Goal: Task Accomplishment & Management: Complete application form

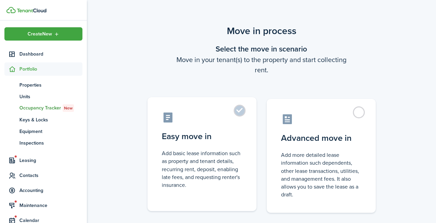
click at [240, 111] on label "Easy move in Add basic lease information such as property and tenant details, r…" at bounding box center [201, 154] width 109 height 114
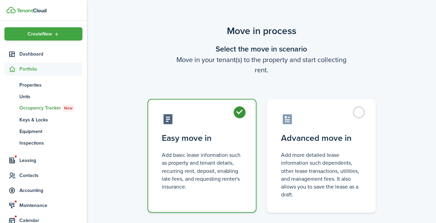
radio input "true"
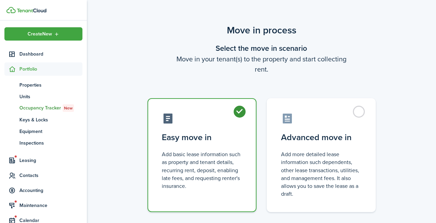
scroll to position [40, 0]
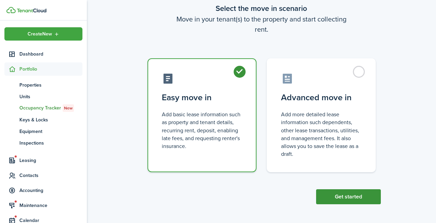
click at [343, 189] on button "Get started" at bounding box center [348, 196] width 65 height 15
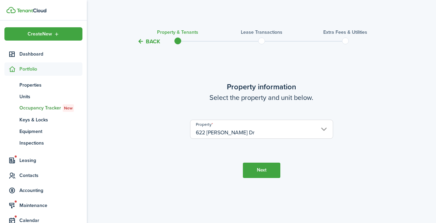
click at [261, 171] on button "Next" at bounding box center [261, 169] width 37 height 15
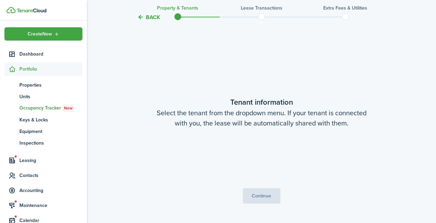
scroll to position [177, 0]
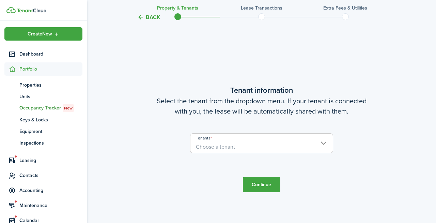
click at [326, 141] on span "Choose a tenant" at bounding box center [261, 147] width 142 height 12
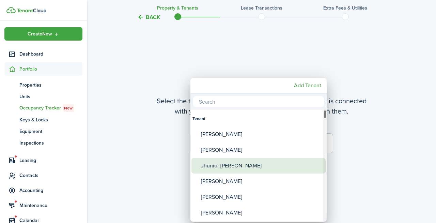
click at [225, 167] on div "Jhunior [PERSON_NAME]" at bounding box center [261, 166] width 120 height 16
type input "Jhunior [PERSON_NAME]"
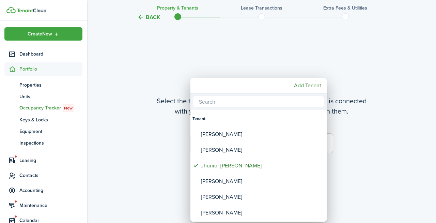
click at [364, 149] on div at bounding box center [218, 111] width 544 height 331
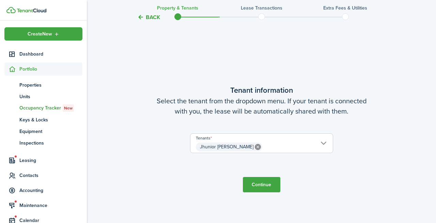
click at [253, 185] on button "Continue" at bounding box center [261, 184] width 37 height 15
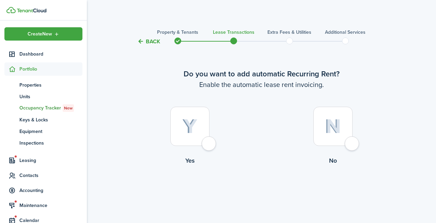
click at [209, 144] on div at bounding box center [189, 125] width 39 height 39
radio input "true"
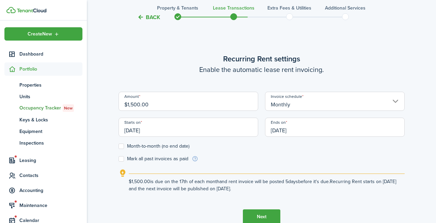
scroll to position [187, 0]
click at [145, 130] on input "[DATE]" at bounding box center [187, 126] width 139 height 19
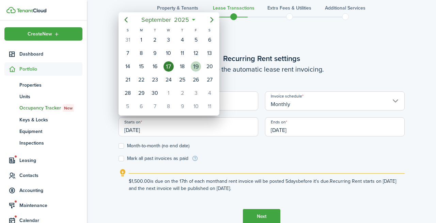
click at [193, 64] on div "19" at bounding box center [196, 66] width 10 height 10
type input "[DATE]"
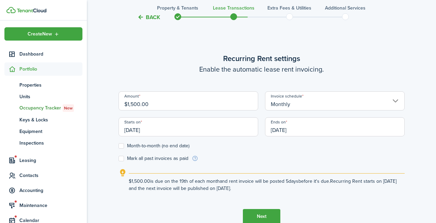
click at [296, 125] on input "[DATE]" at bounding box center [334, 126] width 139 height 19
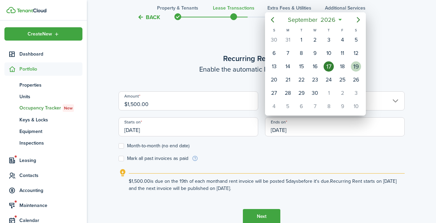
click at [355, 68] on div "19" at bounding box center [355, 66] width 10 height 10
type input "[DATE]"
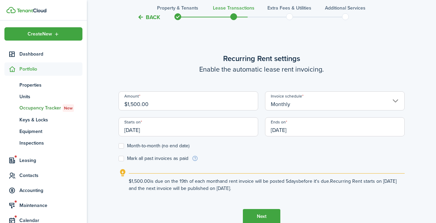
click at [123, 145] on label "Month-to-month (no end date)" at bounding box center [153, 145] width 71 height 5
click at [118, 145] on input "Month-to-month (no end date)" at bounding box center [118, 145] width 0 height 0
checkbox input "true"
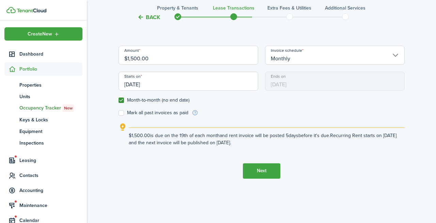
click at [257, 169] on button "Next" at bounding box center [261, 170] width 37 height 15
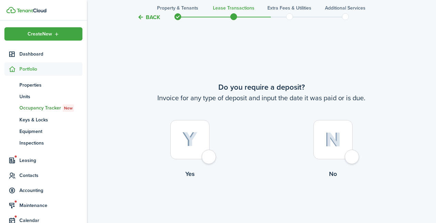
scroll to position [410, 0]
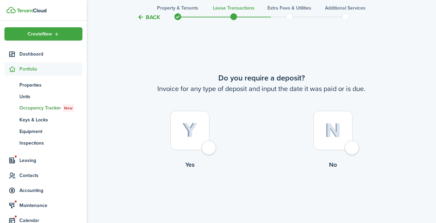
click at [209, 145] on div at bounding box center [189, 130] width 39 height 39
radio input "true"
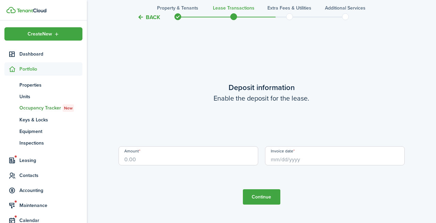
scroll to position [632, 0]
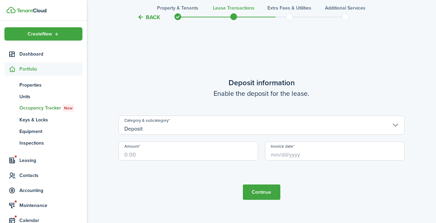
click at [144, 155] on input "Amount" at bounding box center [187, 150] width 139 height 19
click at [280, 151] on input "Invoice date" at bounding box center [334, 150] width 139 height 19
type input "$1,500.00"
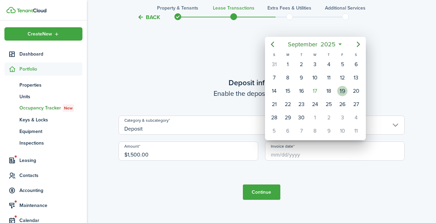
click at [340, 89] on div "19" at bounding box center [342, 91] width 10 height 10
type input "[DATE]"
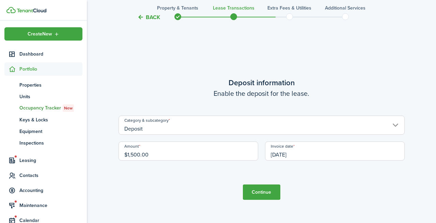
click at [262, 190] on button "Continue" at bounding box center [261, 191] width 37 height 15
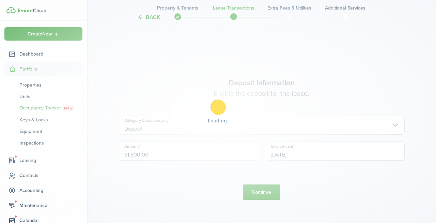
scroll to position [0, 0]
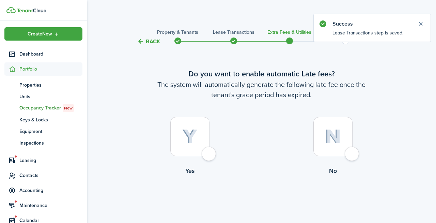
click at [209, 152] on div at bounding box center [189, 136] width 39 height 39
radio input "true"
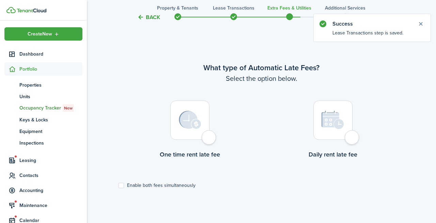
scroll to position [197, 0]
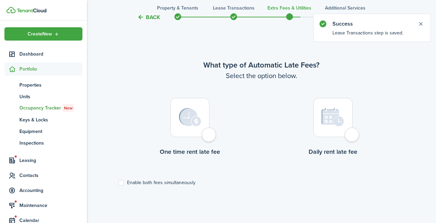
click at [209, 134] on div at bounding box center [189, 117] width 39 height 39
radio input "true"
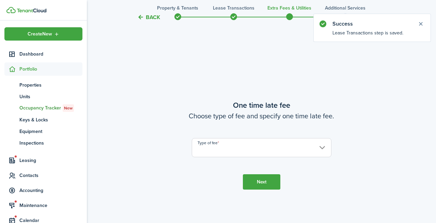
scroll to position [420, 0]
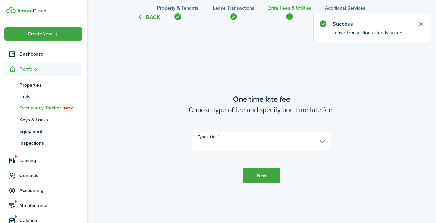
click at [223, 140] on input "Type of fee" at bounding box center [261, 141] width 139 height 19
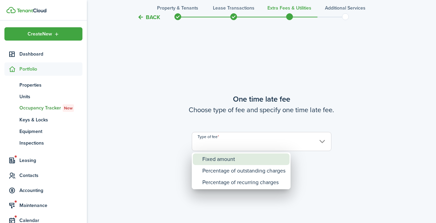
click at [218, 161] on div "Fixed amount" at bounding box center [243, 159] width 83 height 12
type input "Fixed amount"
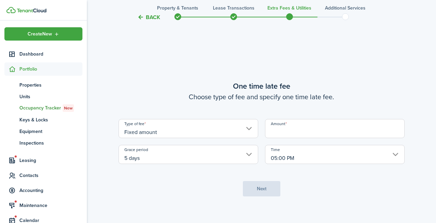
click at [283, 130] on input "Amount" at bounding box center [334, 128] width 139 height 19
type input "$35.00"
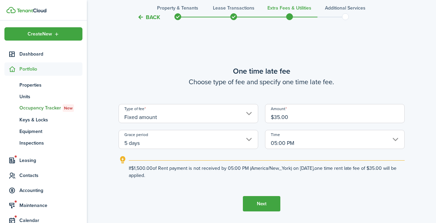
click at [263, 203] on button "Next" at bounding box center [261, 203] width 37 height 15
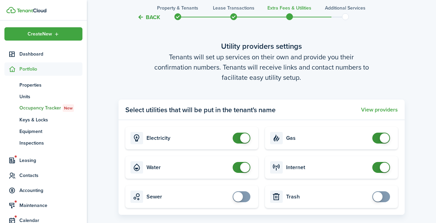
scroll to position [739, 0]
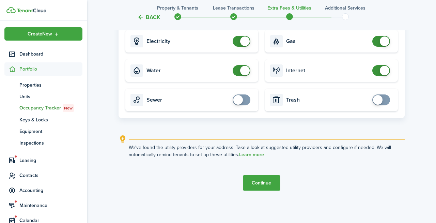
click at [248, 179] on button "Continue" at bounding box center [261, 182] width 37 height 15
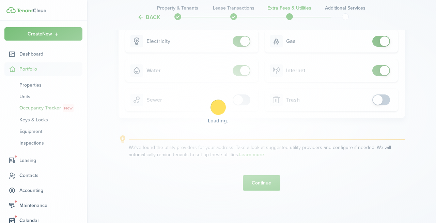
scroll to position [0, 0]
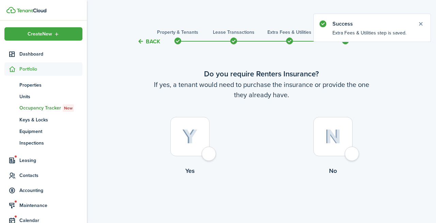
click at [209, 156] on div at bounding box center [189, 136] width 39 height 39
radio input "true"
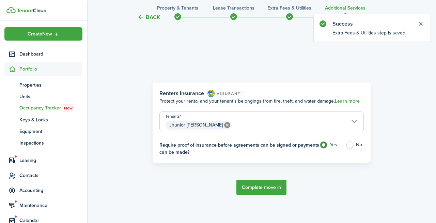
scroll to position [197, 0]
click at [261, 191] on button "Complete move in" at bounding box center [261, 186] width 50 height 15
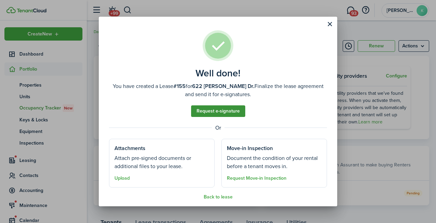
click at [209, 113] on link "Request e-signature" at bounding box center [218, 111] width 54 height 12
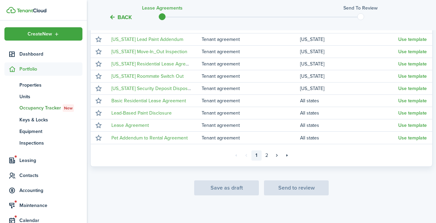
scroll to position [175, 0]
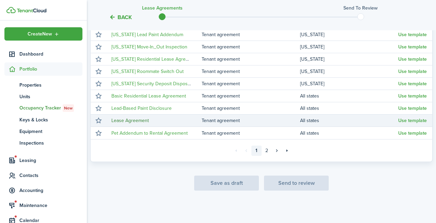
click at [140, 119] on link "Lease Agreement" at bounding box center [129, 120] width 37 height 7
